Goal: Information Seeking & Learning: Learn about a topic

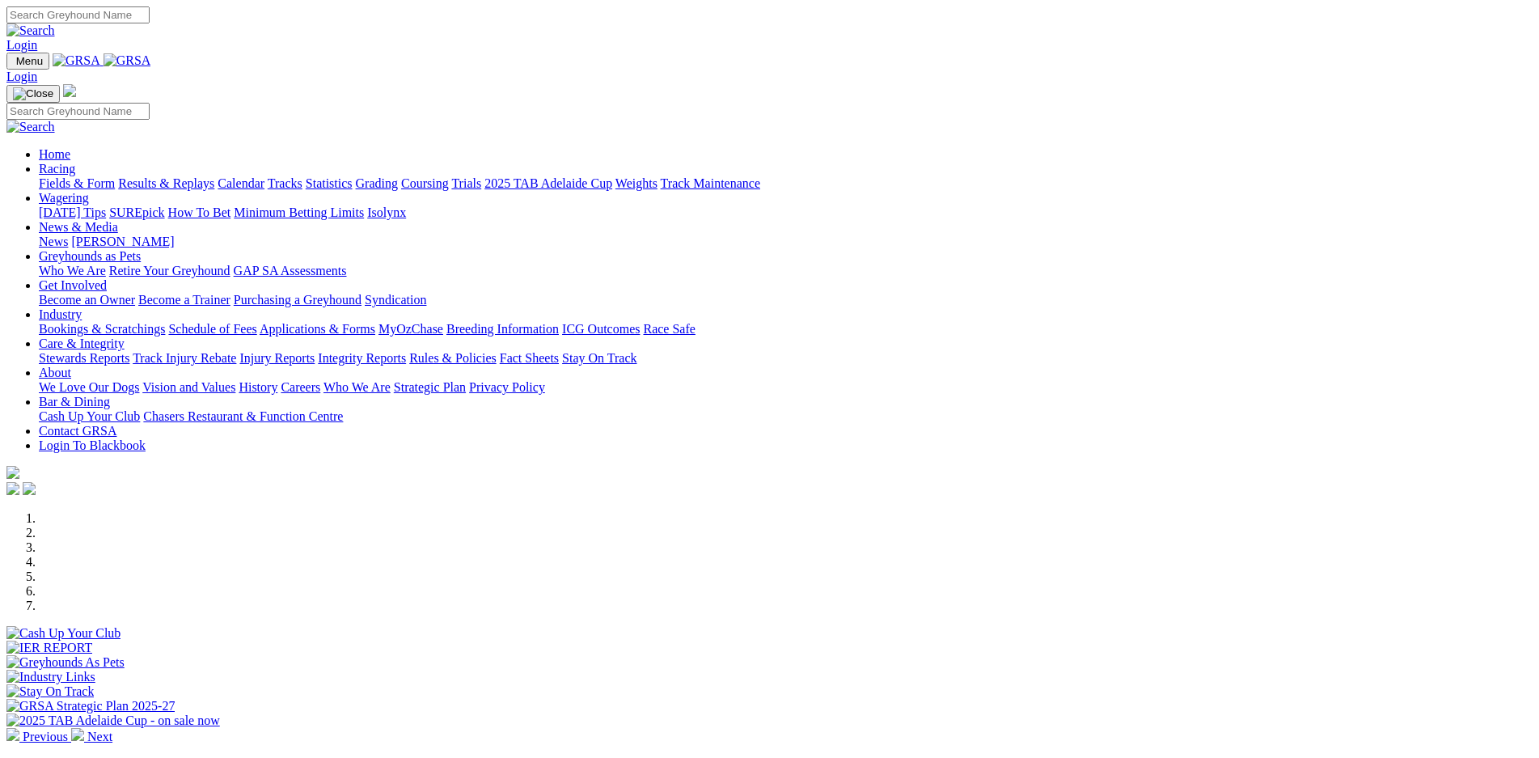
click at [265, 176] on link "Calendar" at bounding box center [241, 183] width 47 height 14
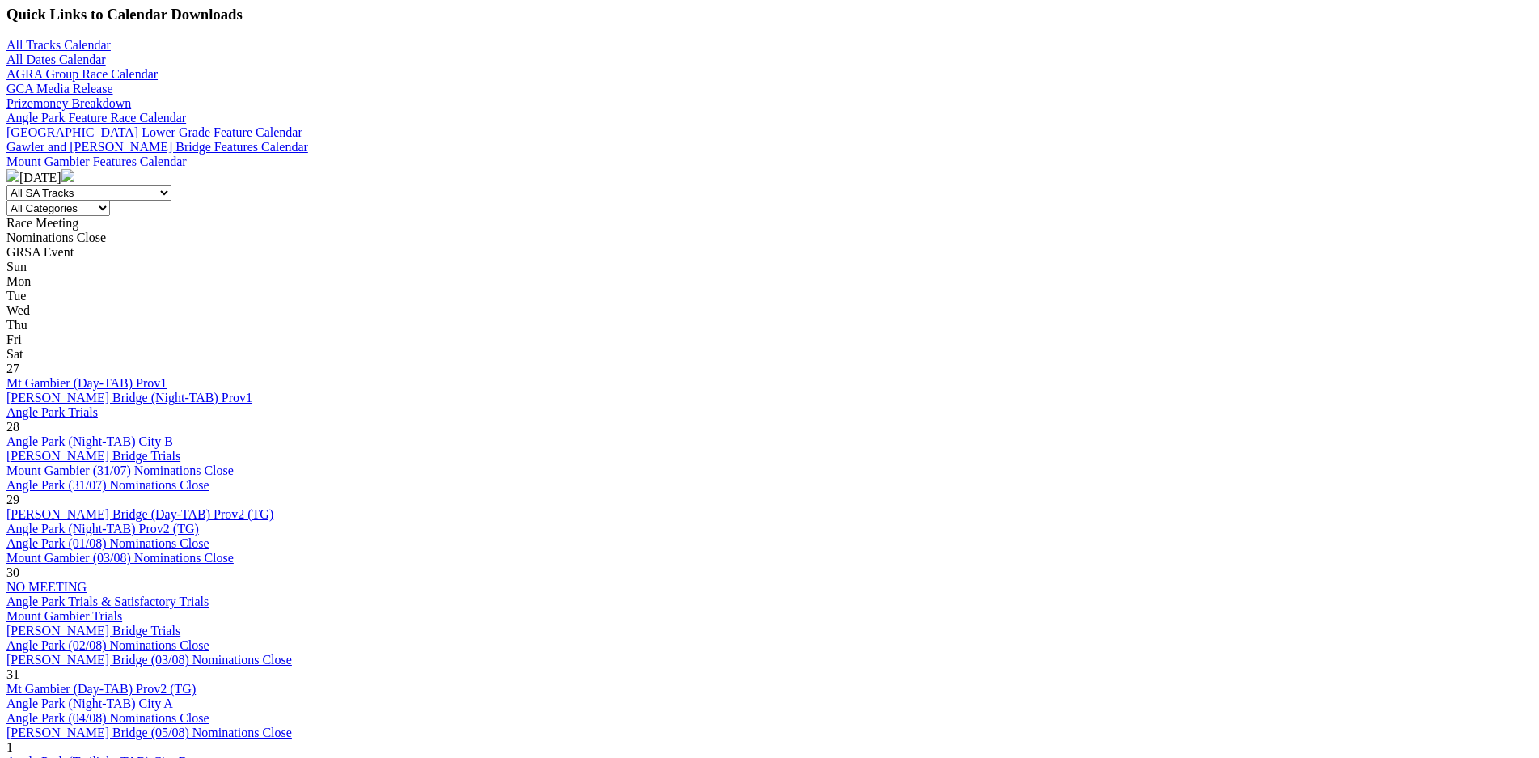
scroll to position [568, 0]
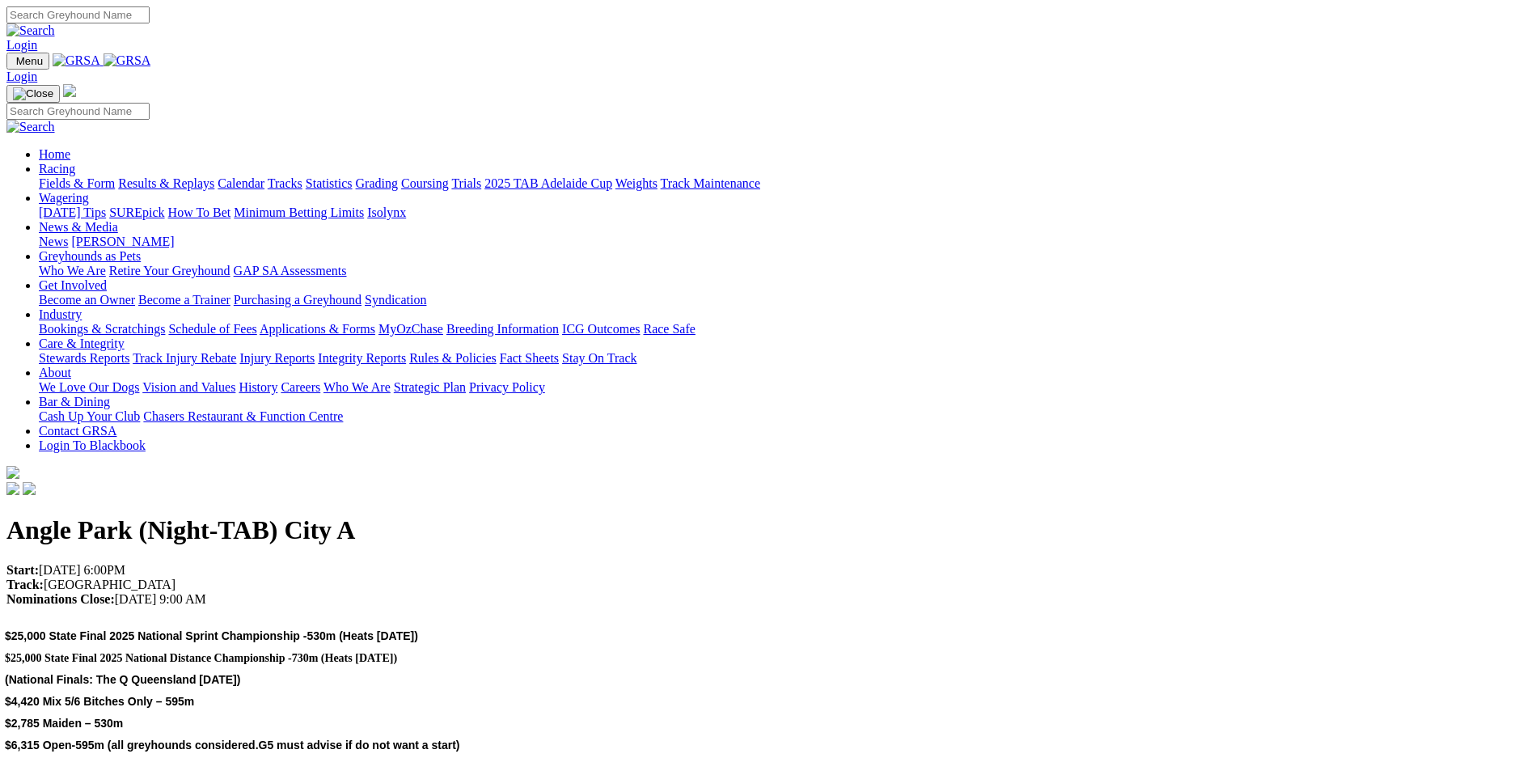
click at [82, 307] on link "Industry" at bounding box center [60, 314] width 43 height 14
click at [165, 322] on link "Bookings & Scratchings" at bounding box center [102, 329] width 126 height 14
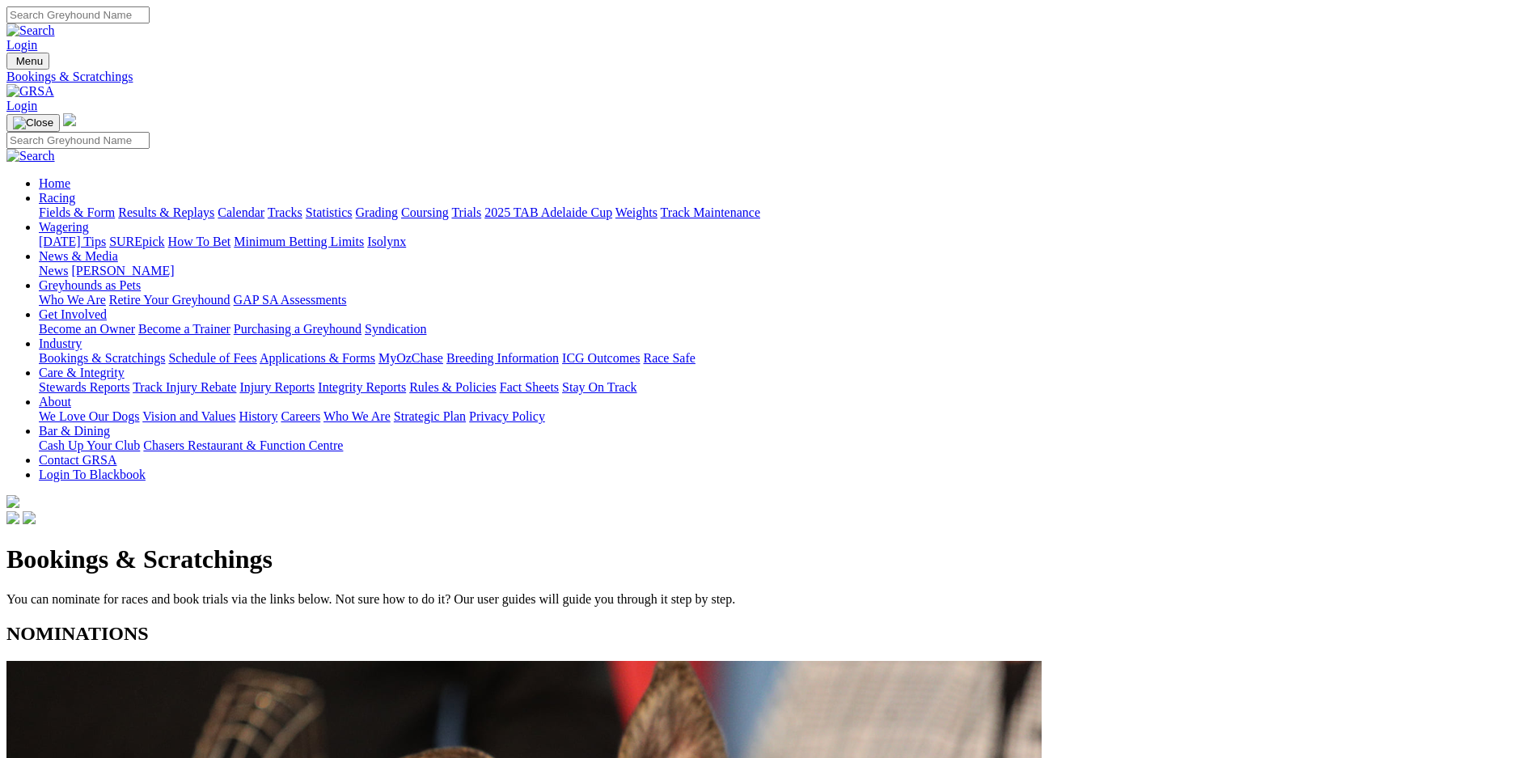
click at [115, 205] on link "Fields & Form" at bounding box center [77, 212] width 76 height 14
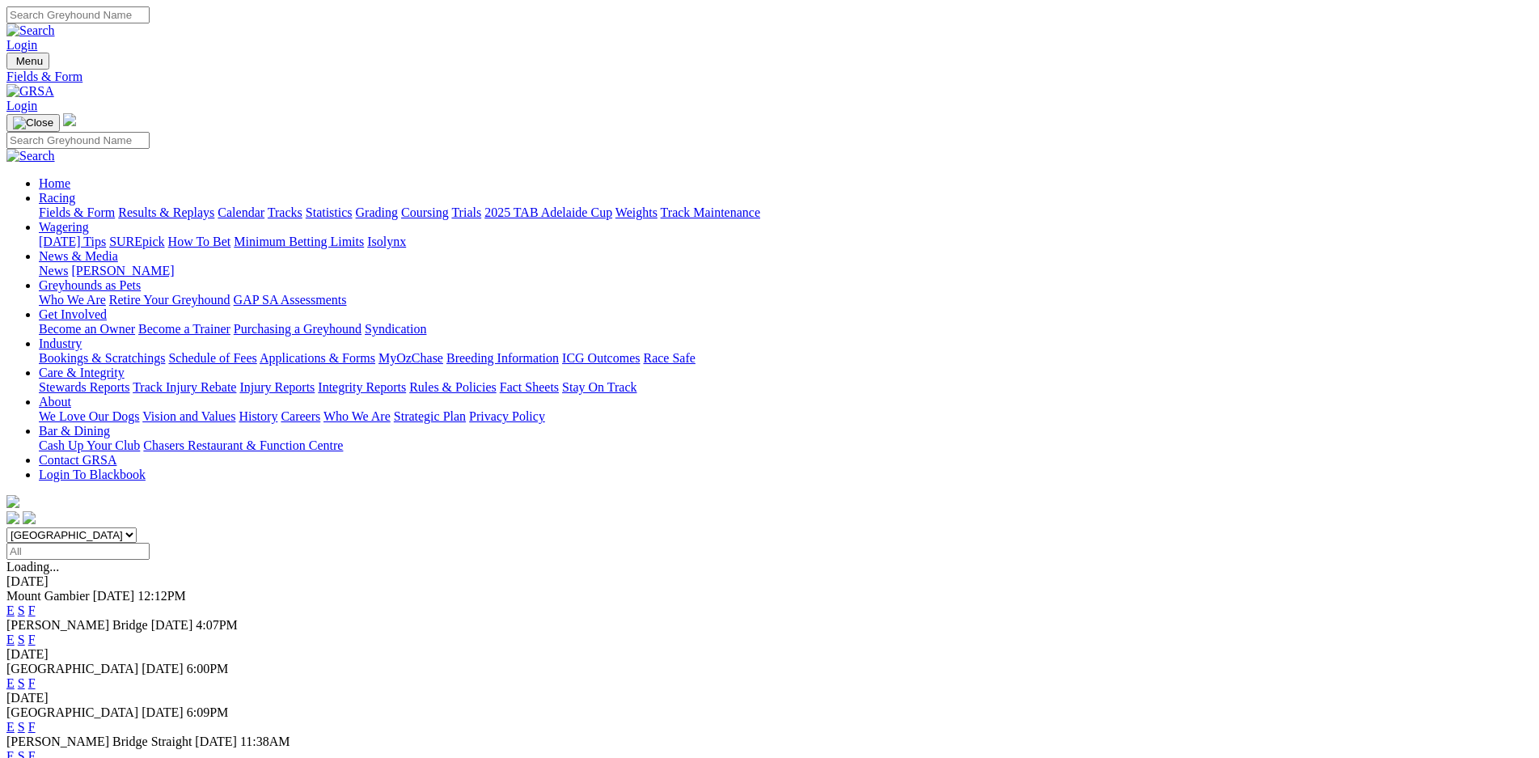
click at [36, 676] on link "F" at bounding box center [31, 683] width 7 height 14
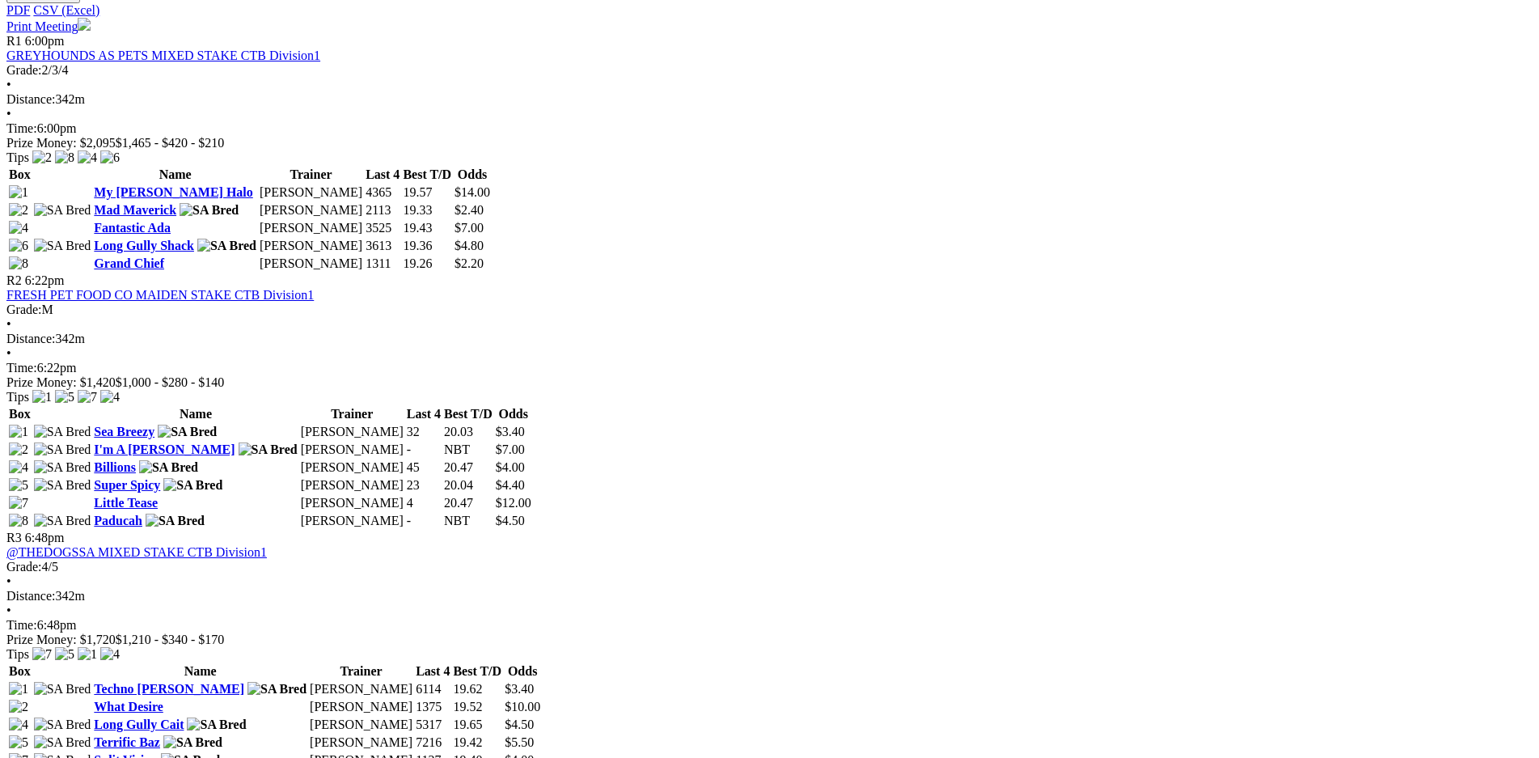
scroll to position [795, 0]
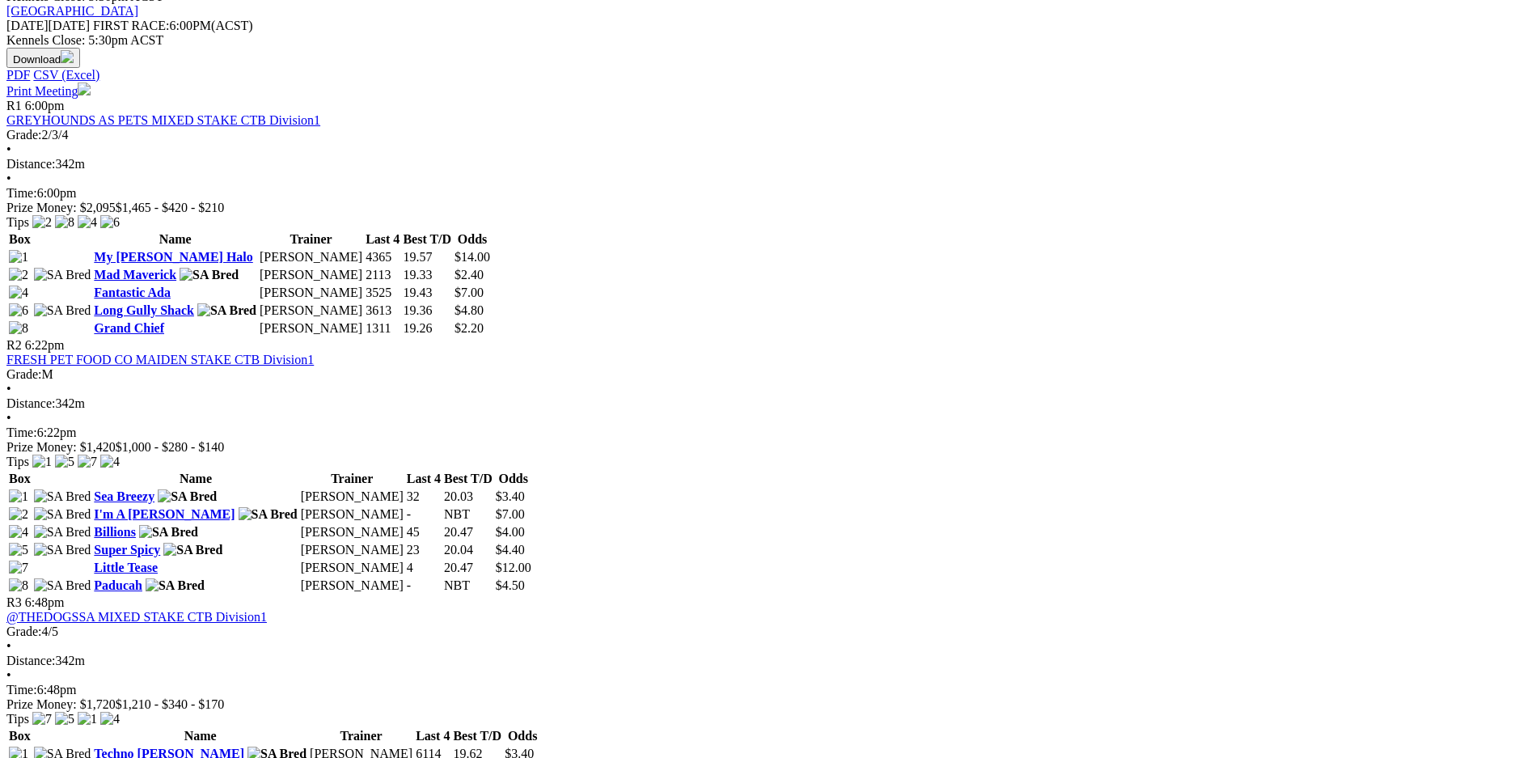
scroll to position [795, 0]
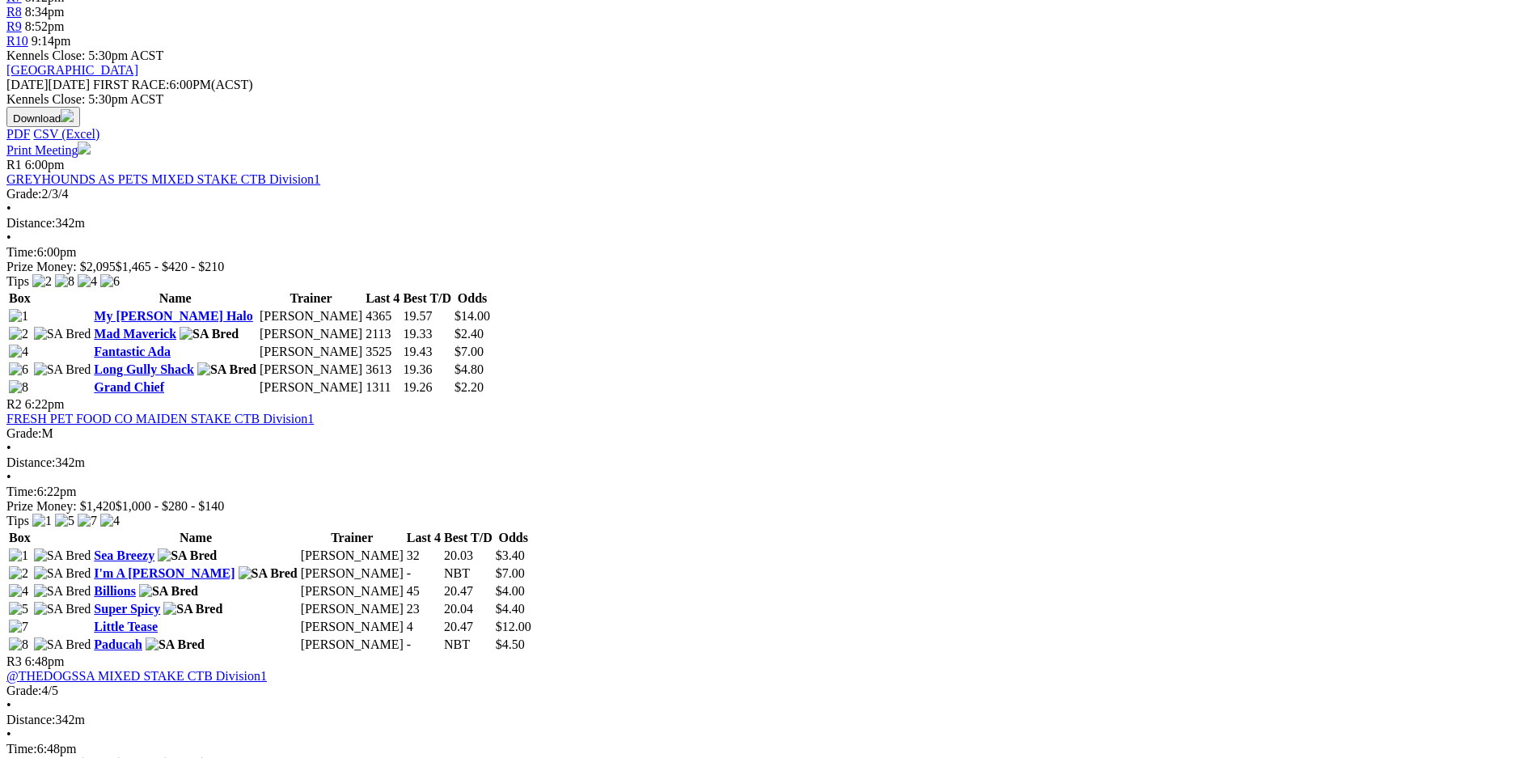
scroll to position [682, 0]
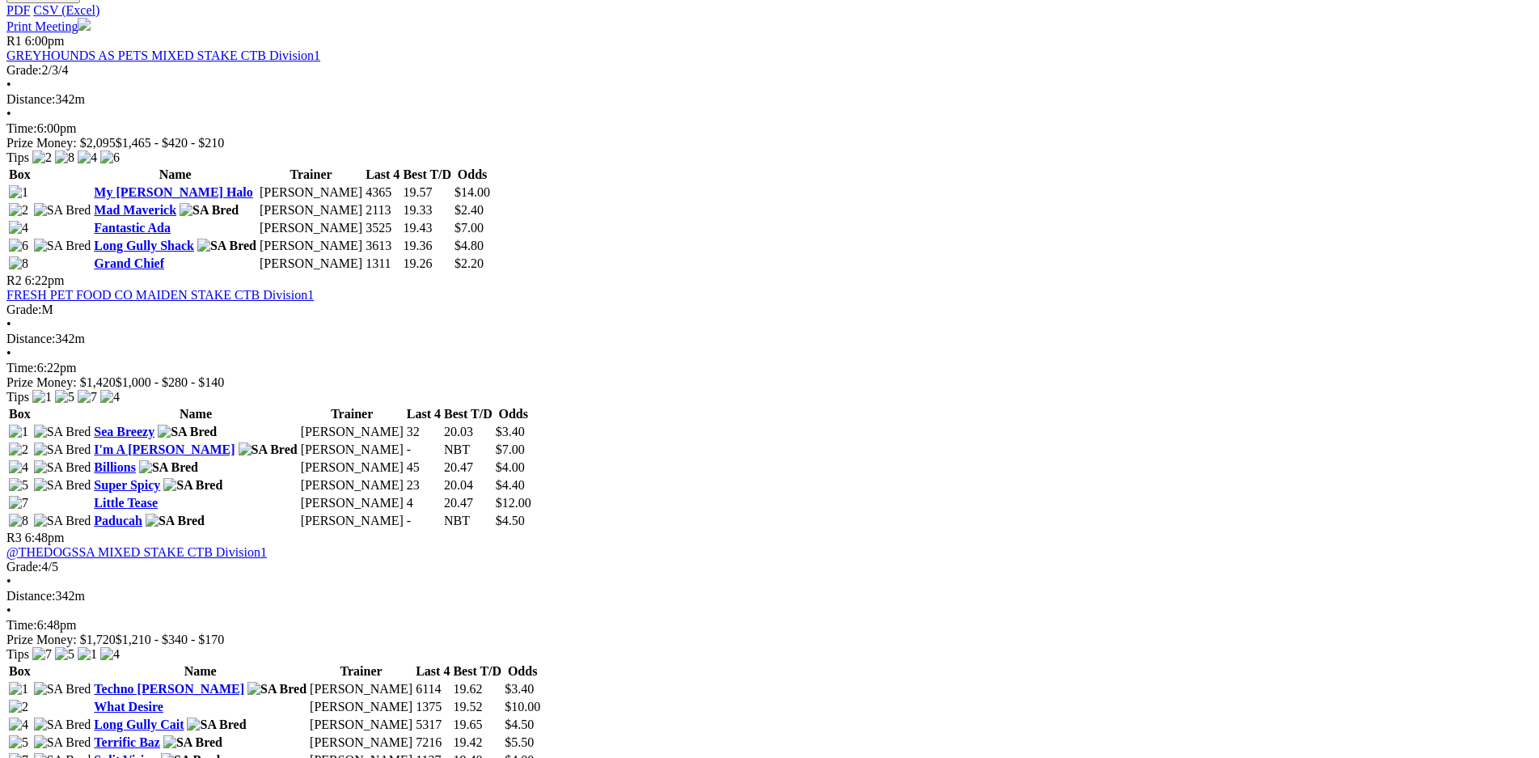
scroll to position [795, 0]
